Goal: Information Seeking & Learning: Find specific fact

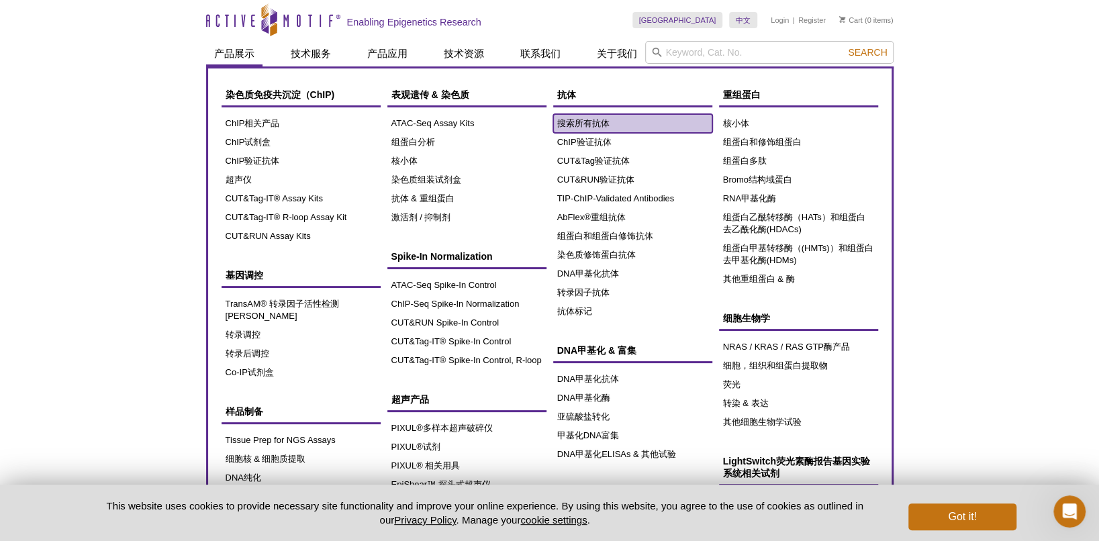
click at [593, 124] on link "搜索所有抗体" at bounding box center [632, 123] width 159 height 19
click at [582, 124] on link "搜索所有抗体" at bounding box center [632, 123] width 159 height 19
click at [587, 121] on link "搜索所有抗体" at bounding box center [632, 123] width 159 height 19
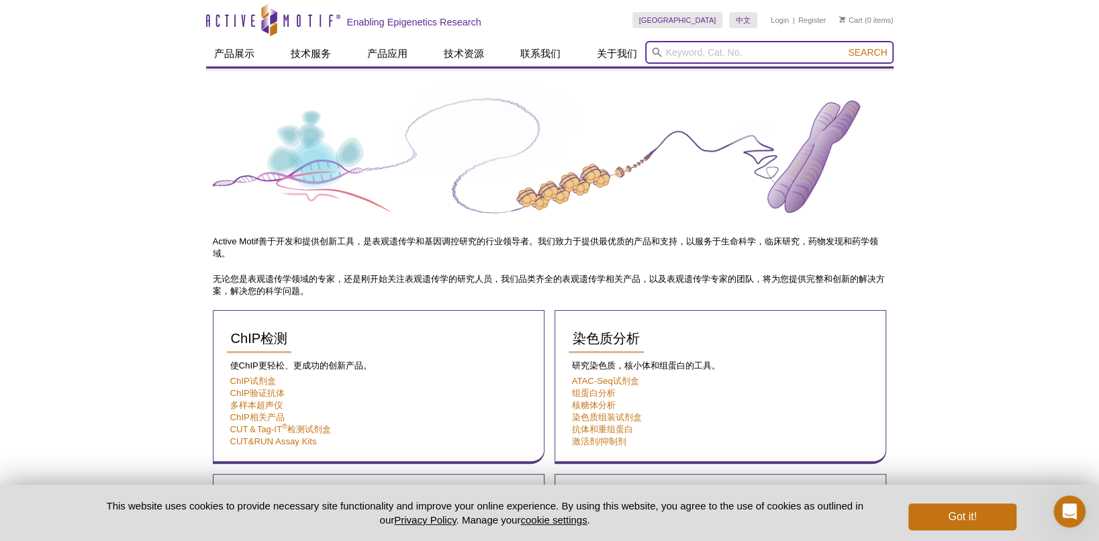
click at [741, 55] on input "search" at bounding box center [769, 52] width 248 height 23
type input "H3K36"
click at [867, 52] on span "Search" at bounding box center [867, 52] width 39 height 11
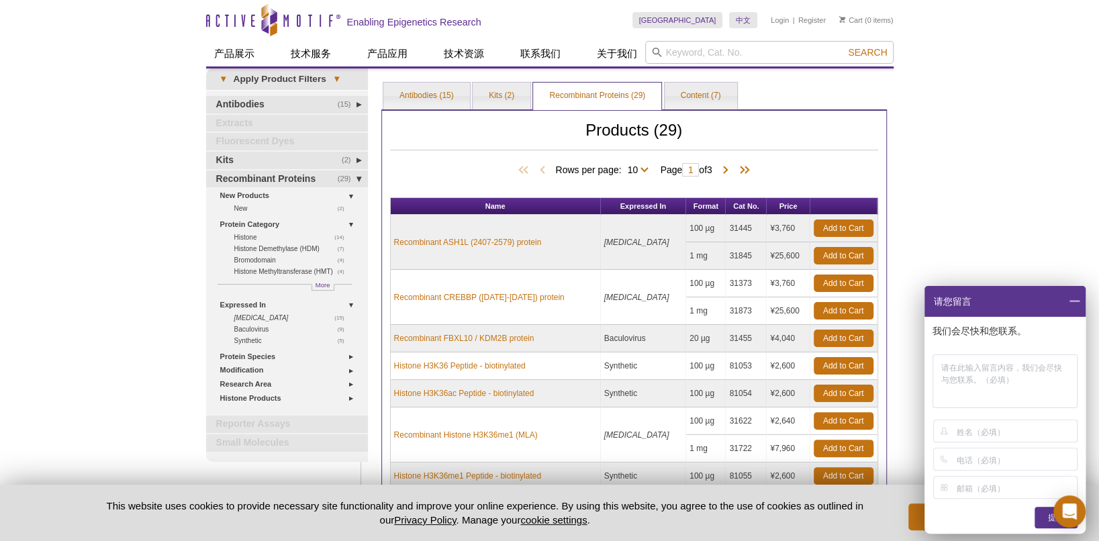
click at [1075, 300] on span at bounding box center [1074, 301] width 23 height 31
